Goal: Transaction & Acquisition: Purchase product/service

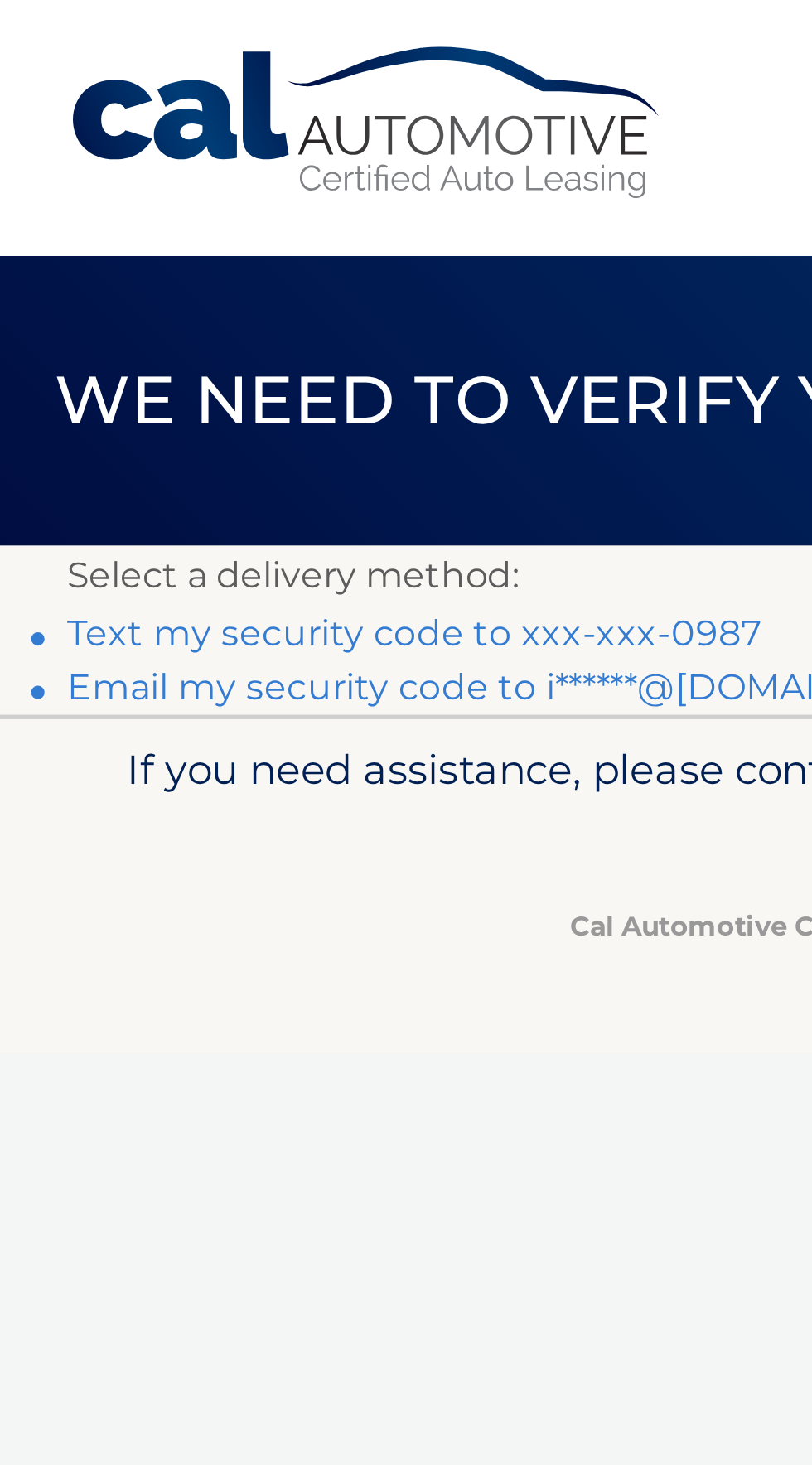
click at [123, 237] on link "Text my security code to xxx-xxx-0987" at bounding box center [154, 236] width 258 height 16
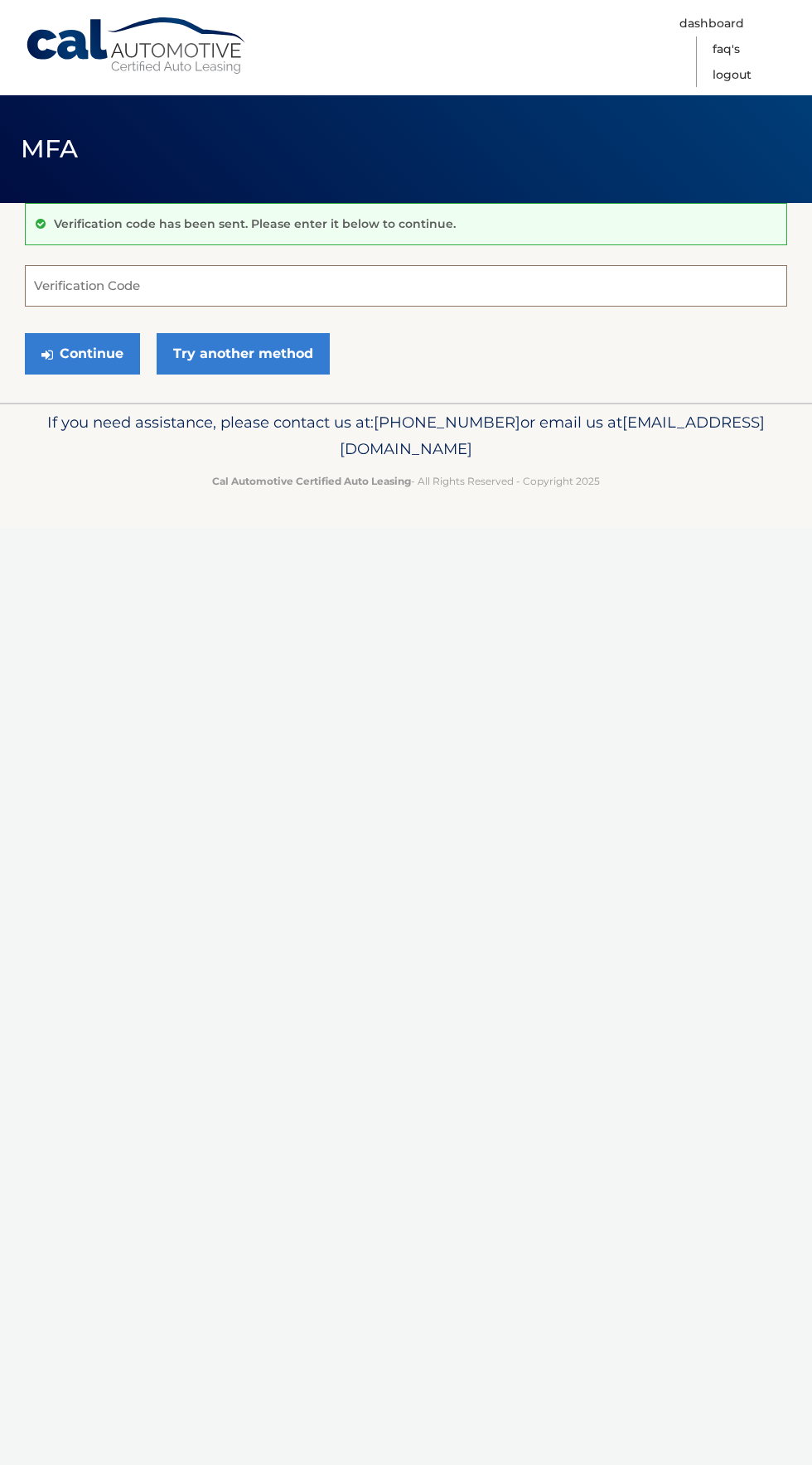
click at [62, 285] on input "Verification Code" at bounding box center [406, 286] width 763 height 41
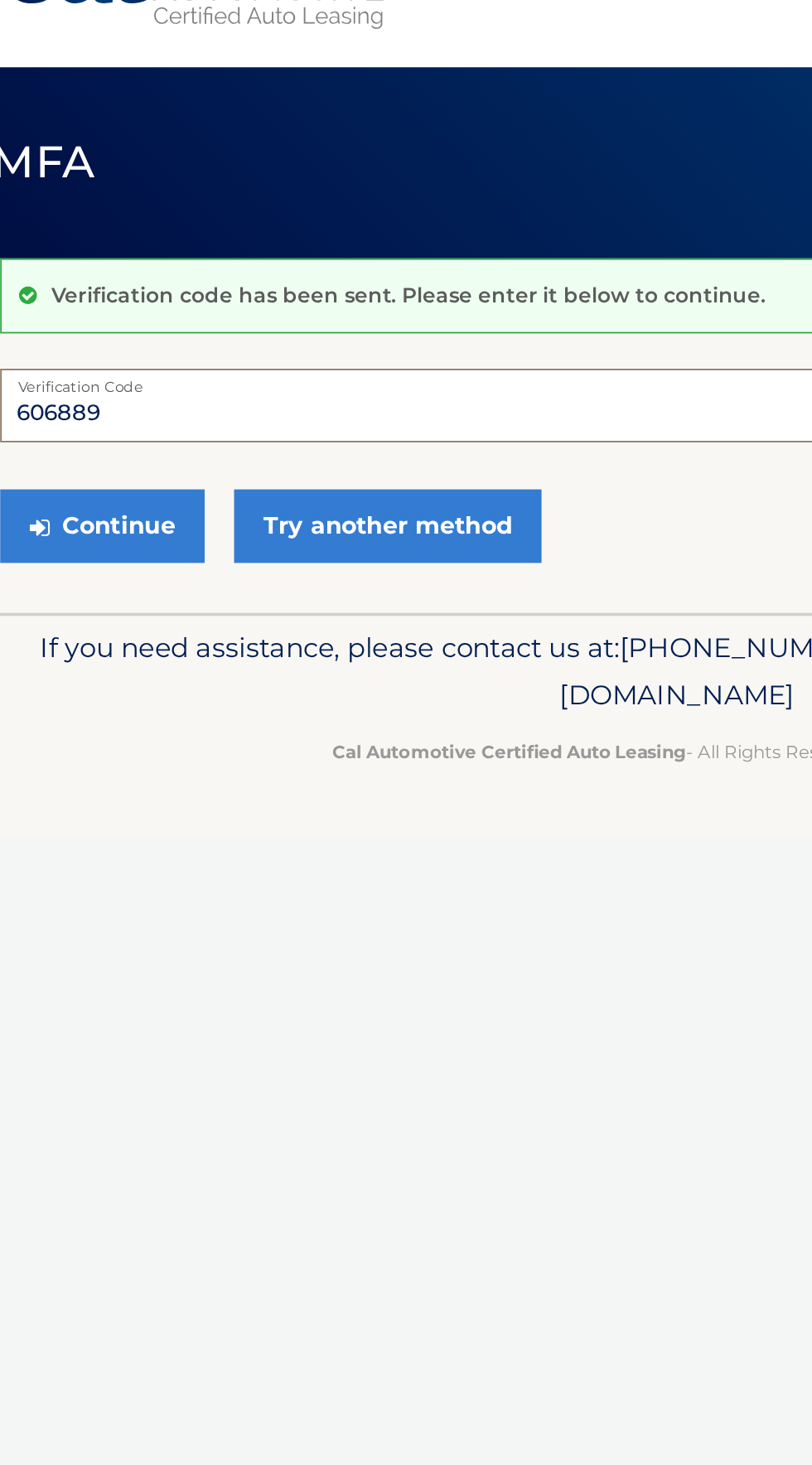
type input "606889"
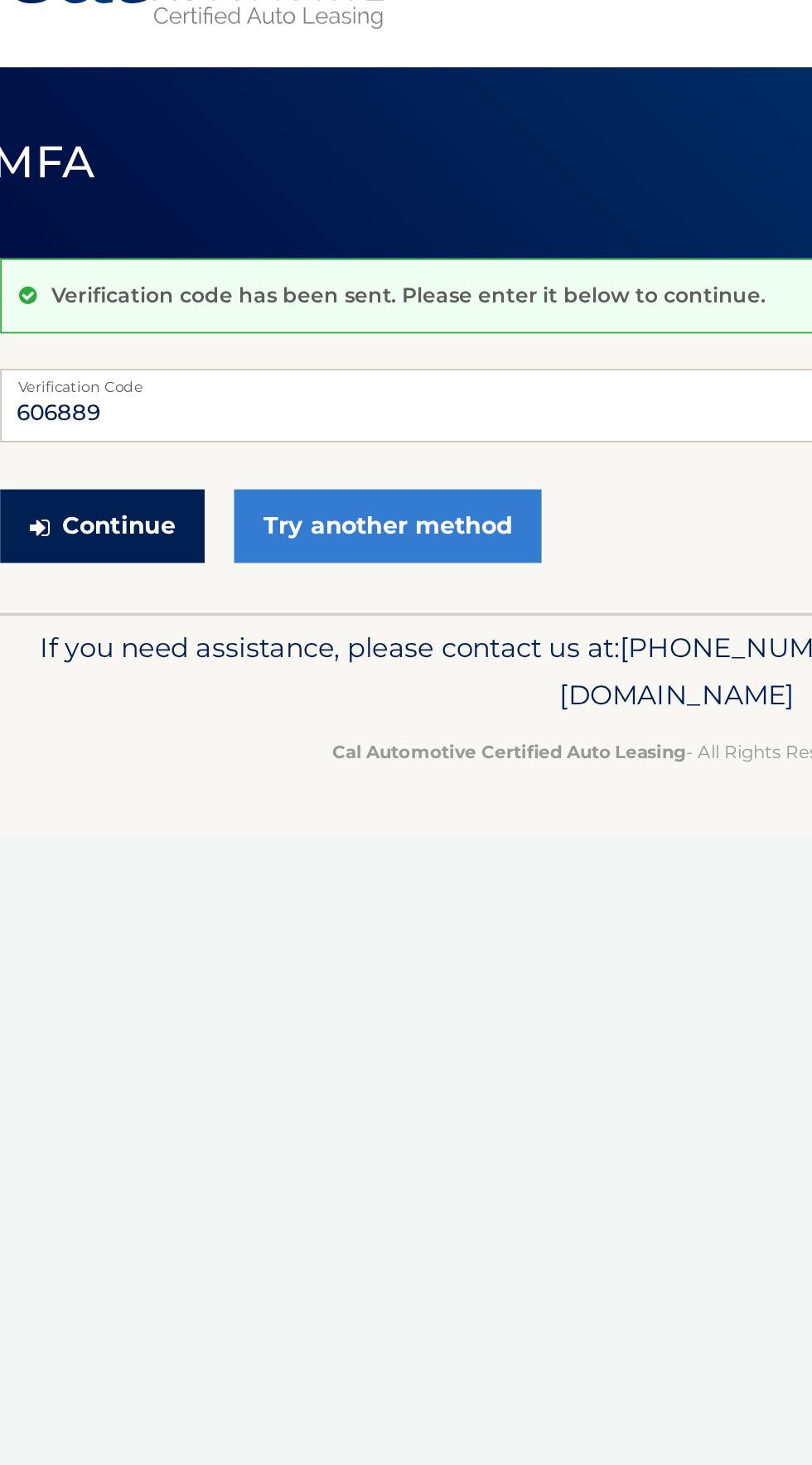
click at [67, 357] on button "Continue" at bounding box center [82, 353] width 115 height 41
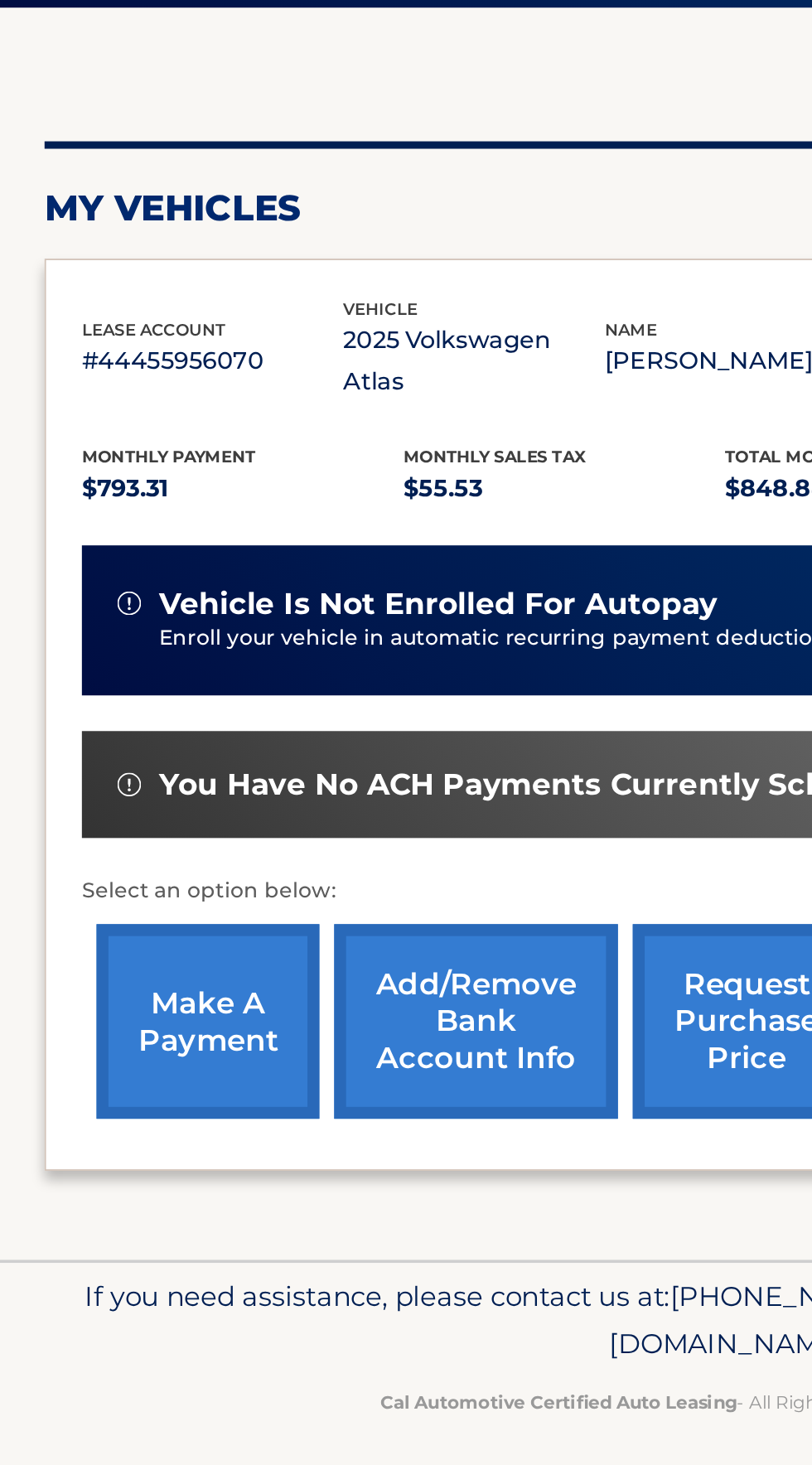
click at [105, 734] on link "make a payment" at bounding box center [115, 769] width 124 height 109
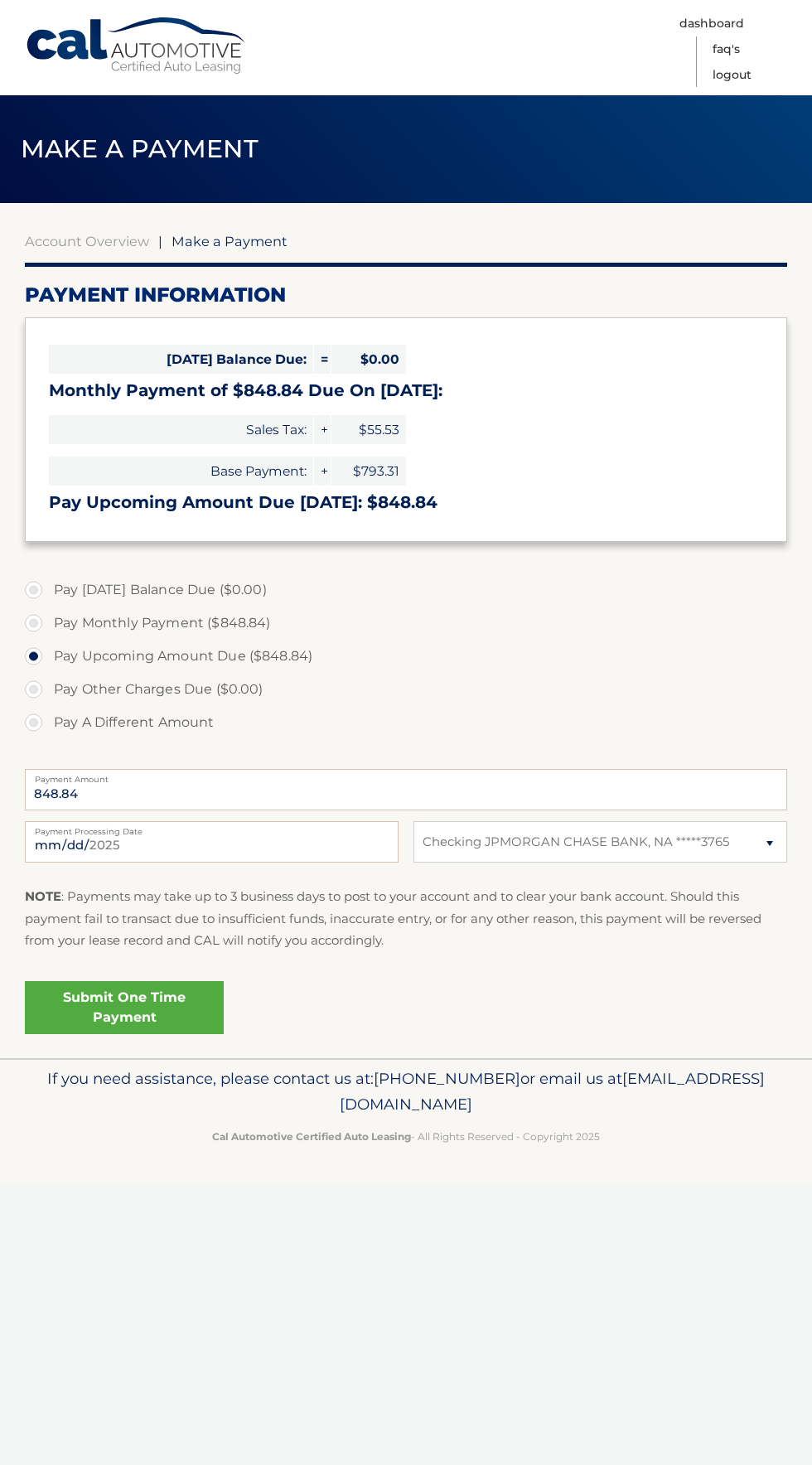
select select "MDUzODE4NzUtZDQ2MC00MTFlLTg2ZGYtOThkZjNiNzM3NzUw"
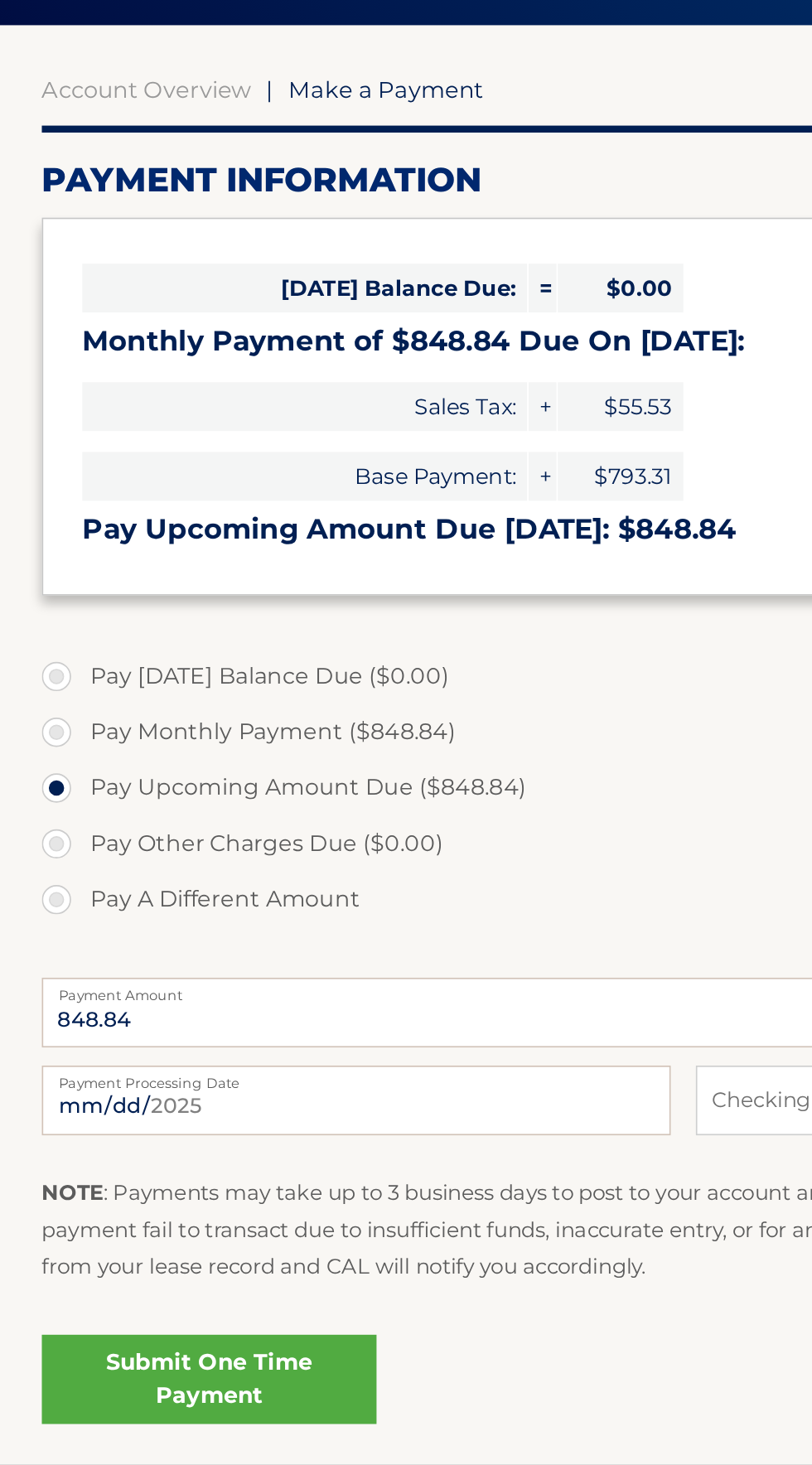
click at [161, 1018] on link "Submit One Time Payment" at bounding box center [124, 1007] width 199 height 53
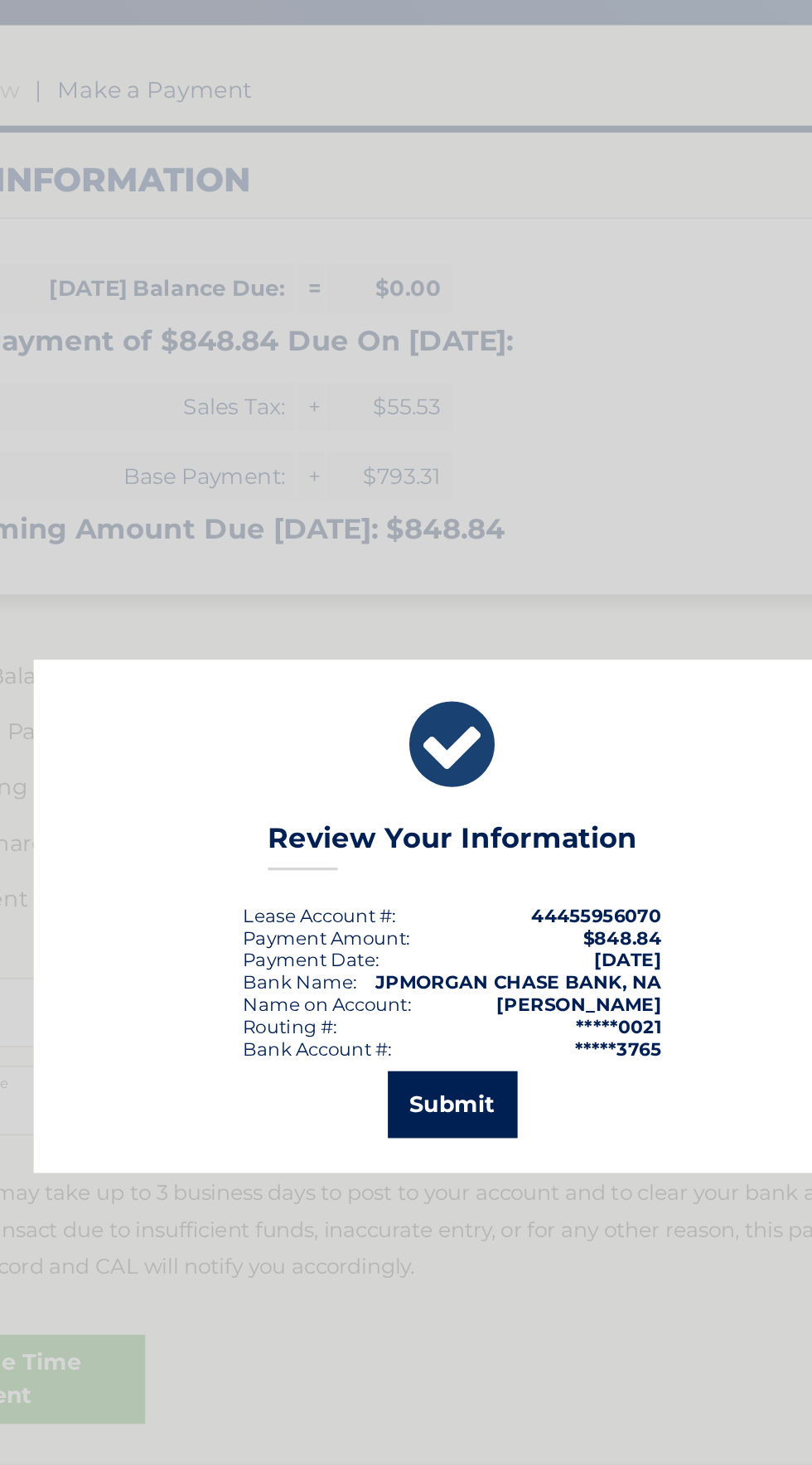
click at [406, 840] on button "Submit" at bounding box center [407, 844] width 77 height 40
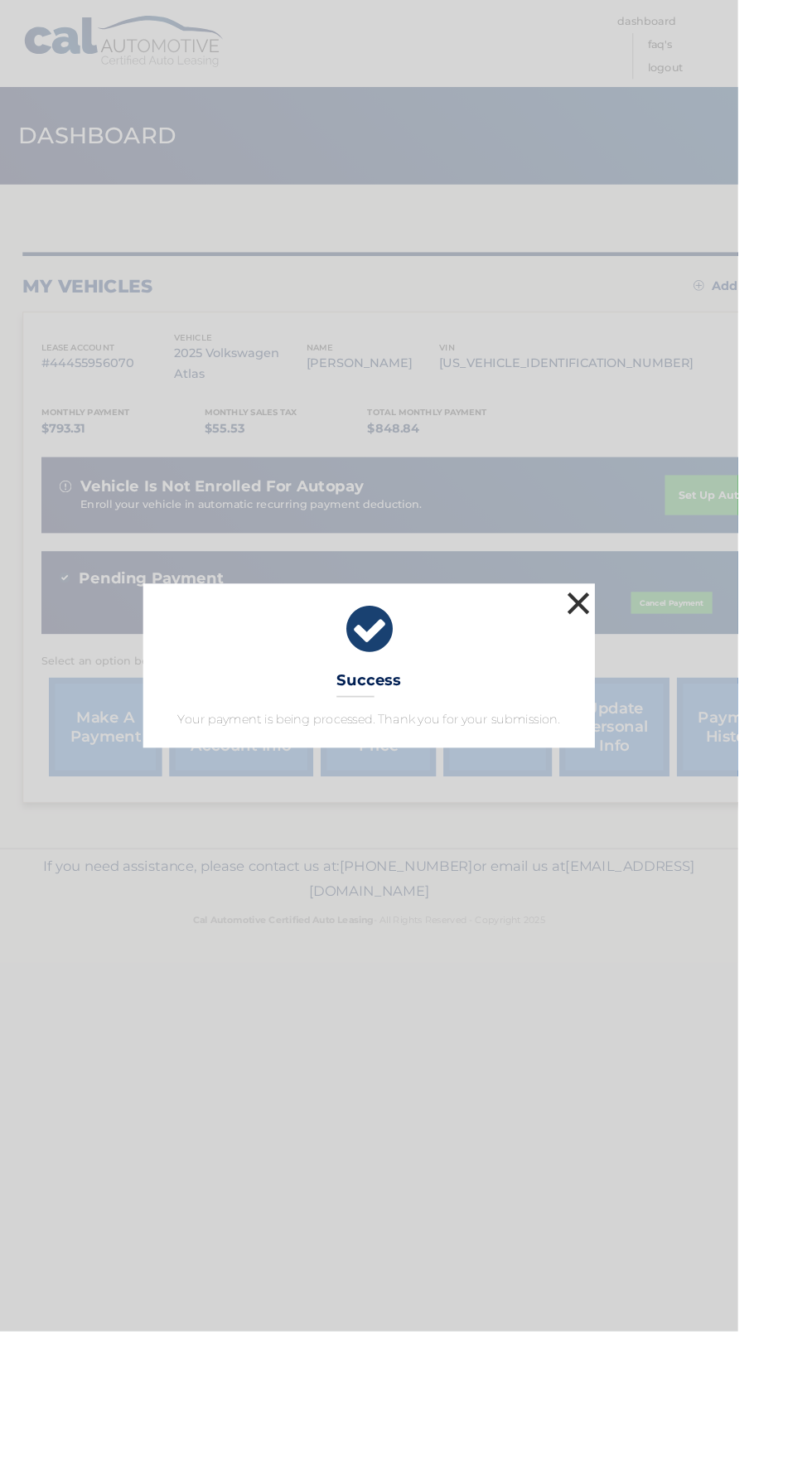
click at [653, 680] on button "×" at bounding box center [636, 664] width 33 height 33
